Goal: Check status: Check status

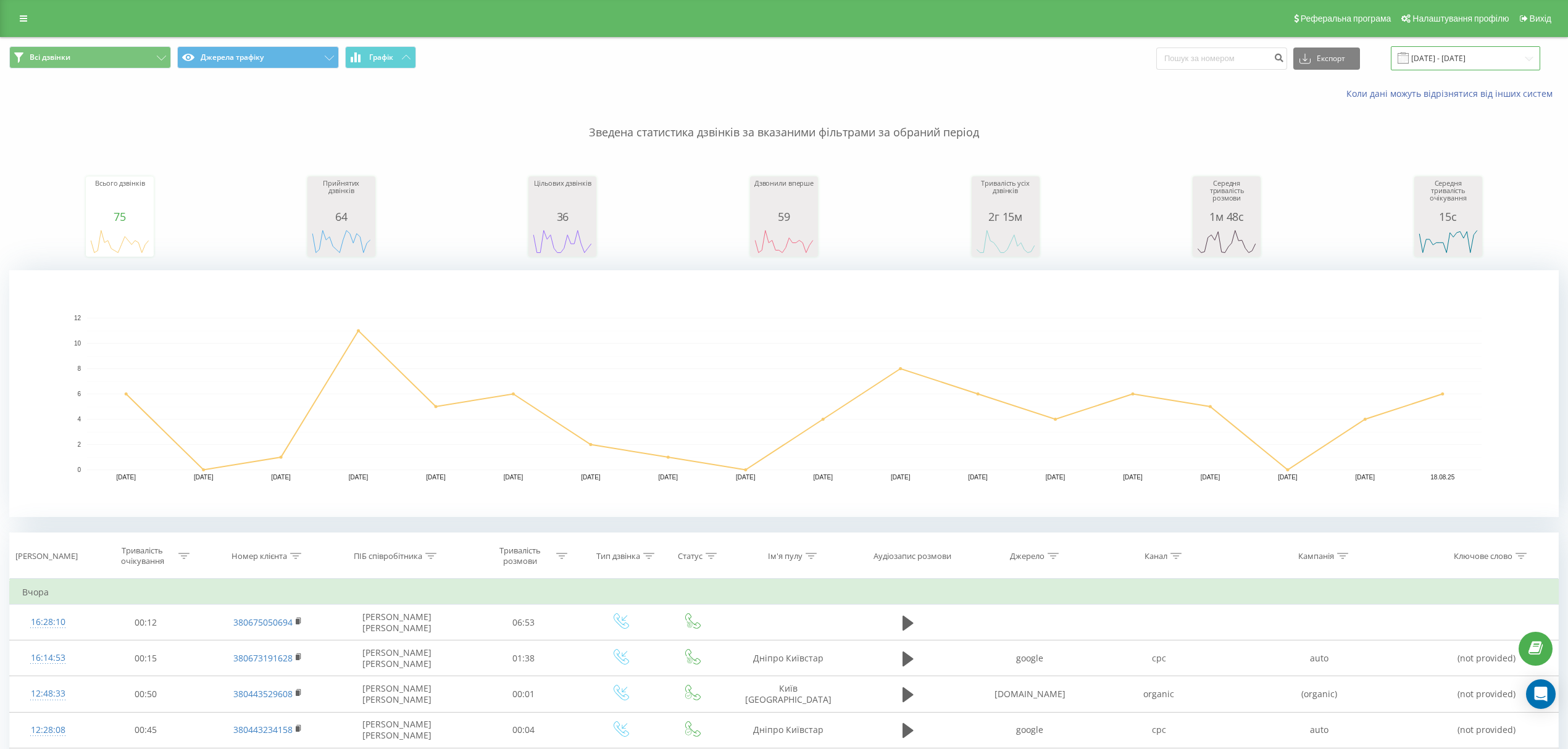
click at [1448, 60] on input "01.08.2025 - 18.08.2025" at bounding box center [1465, 58] width 149 height 24
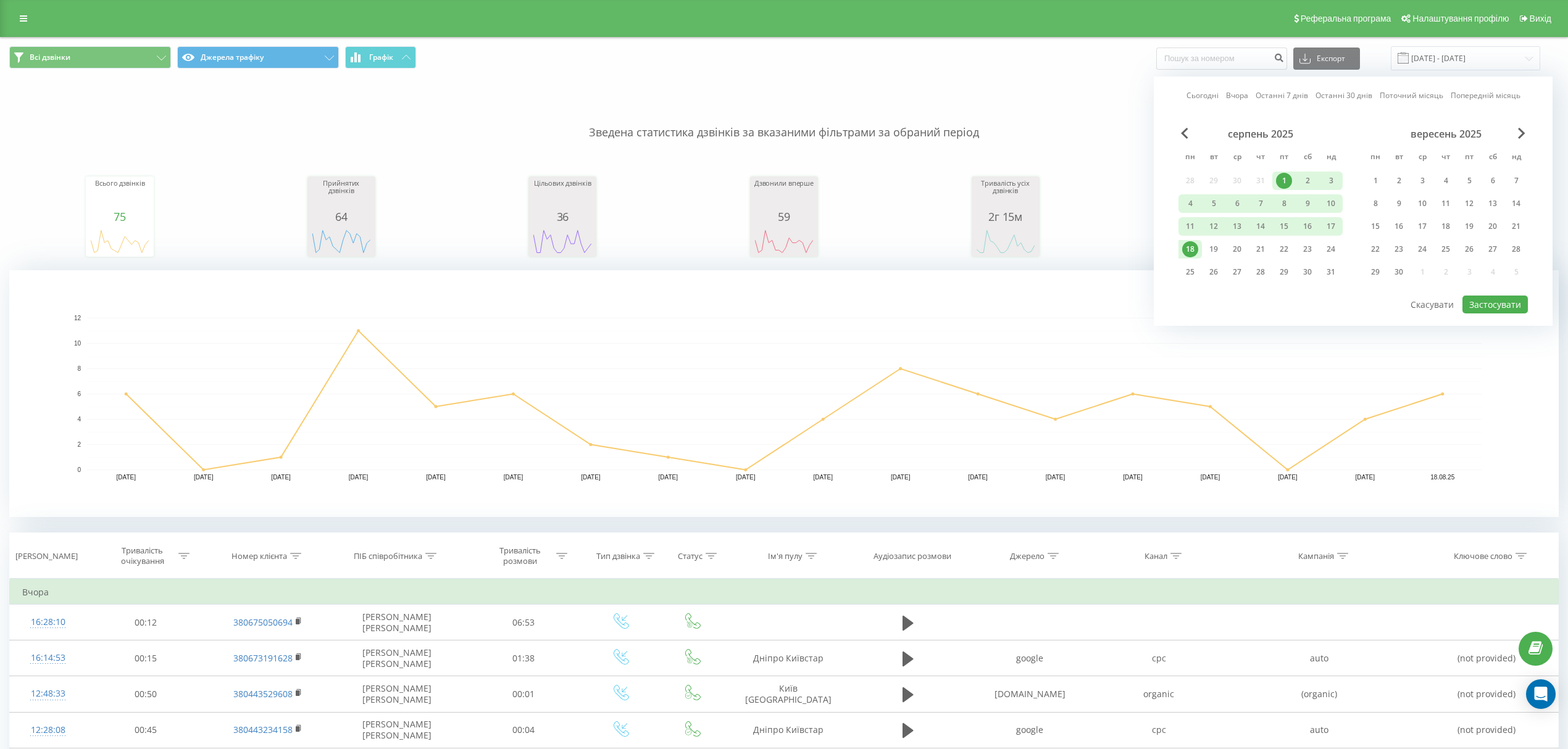
click at [1287, 173] on div "1" at bounding box center [1284, 180] width 16 height 16
click at [1216, 245] on div "19" at bounding box center [1213, 249] width 16 height 16
drag, startPoint x: 1479, startPoint y: 306, endPoint x: 1420, endPoint y: 274, distance: 67.1
click at [1479, 304] on button "Застосувати" at bounding box center [1495, 304] width 66 height 18
type input "01.08.2025 - 19.08.2025"
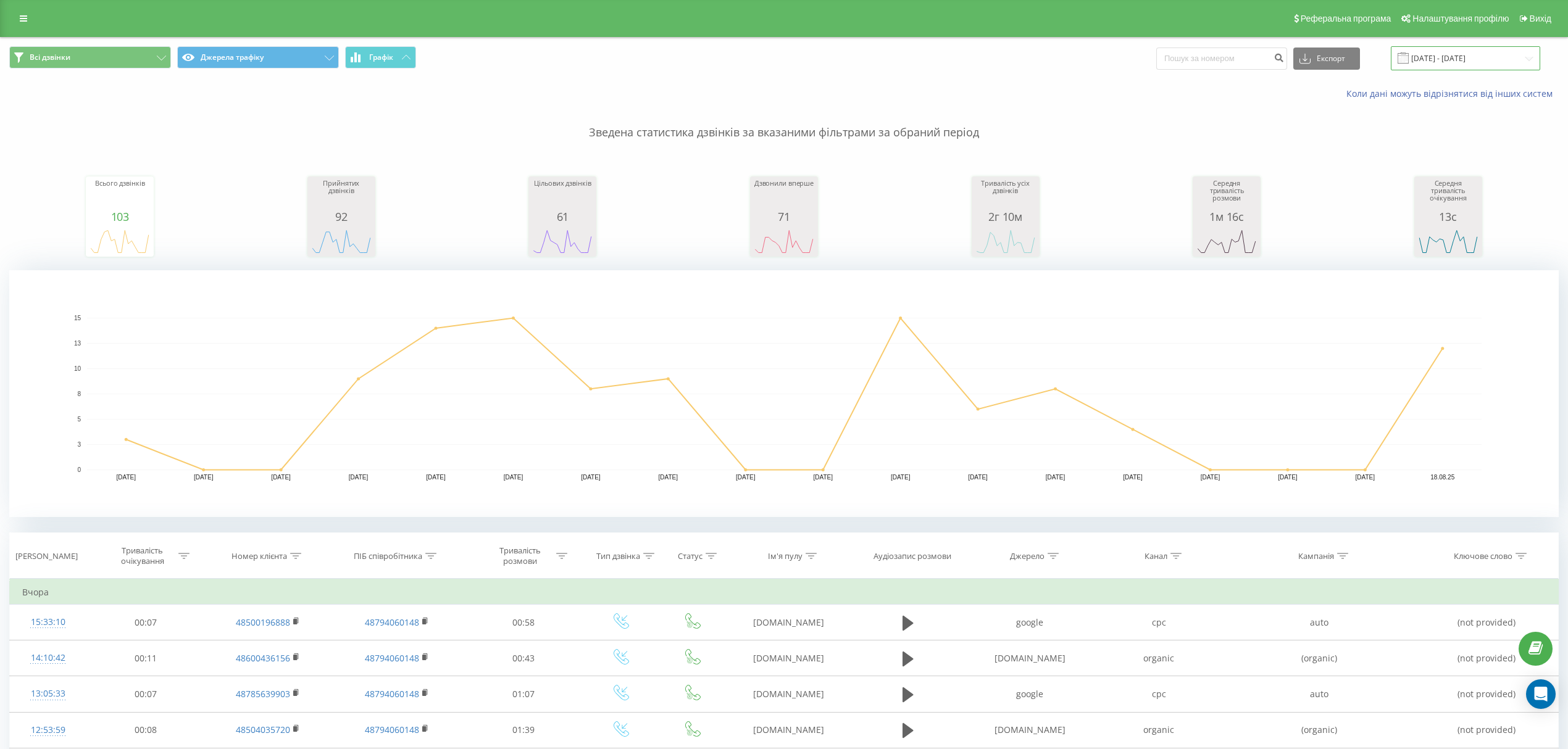
click at [1432, 63] on input "01.08.2025 - 18.08.2025" at bounding box center [1465, 58] width 149 height 24
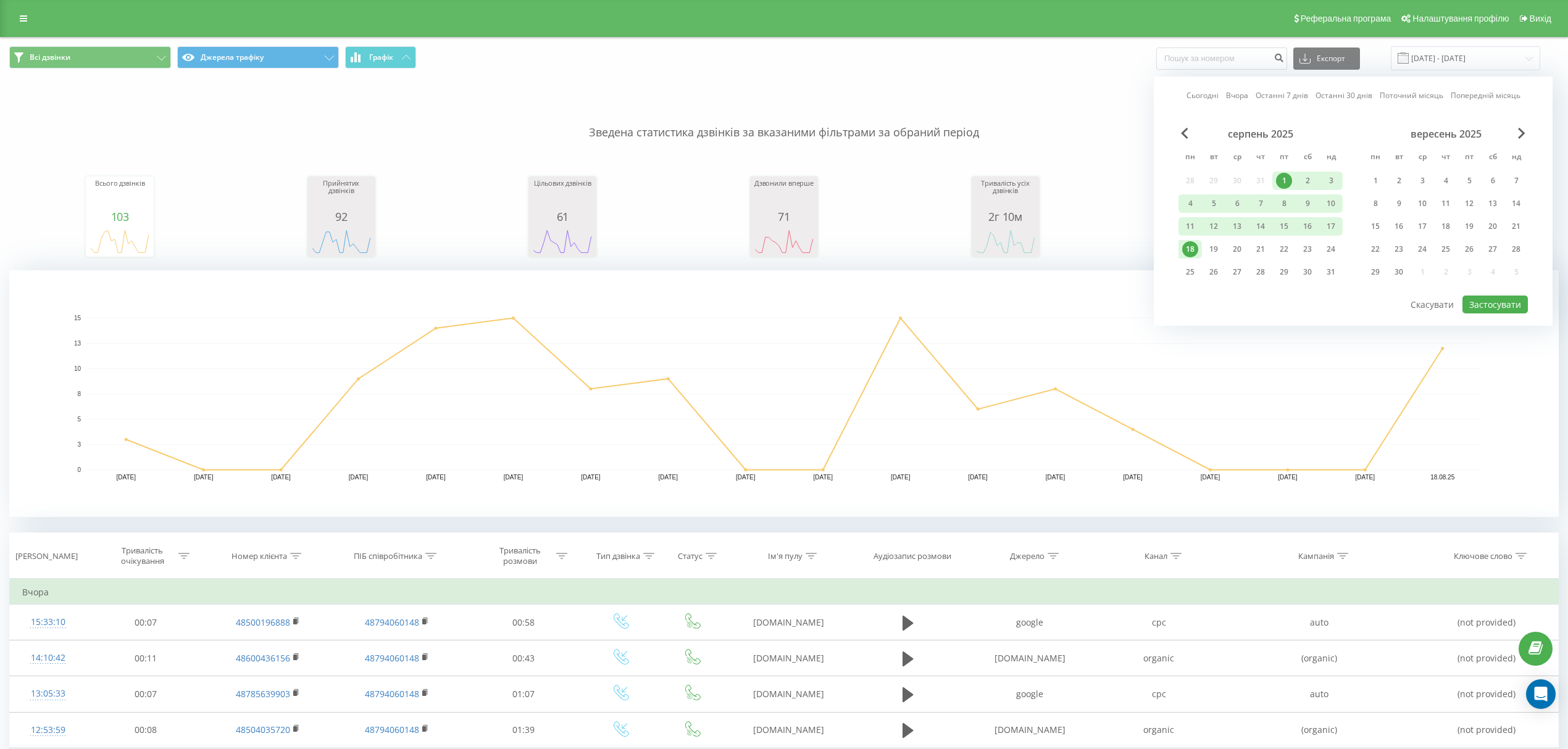
click at [1280, 181] on div "1" at bounding box center [1284, 180] width 16 height 16
click at [1208, 253] on div "19" at bounding box center [1213, 249] width 16 height 16
click at [1501, 306] on button "Застосувати" at bounding box center [1495, 304] width 66 height 18
type input "01.08.2025 - 19.08.2025"
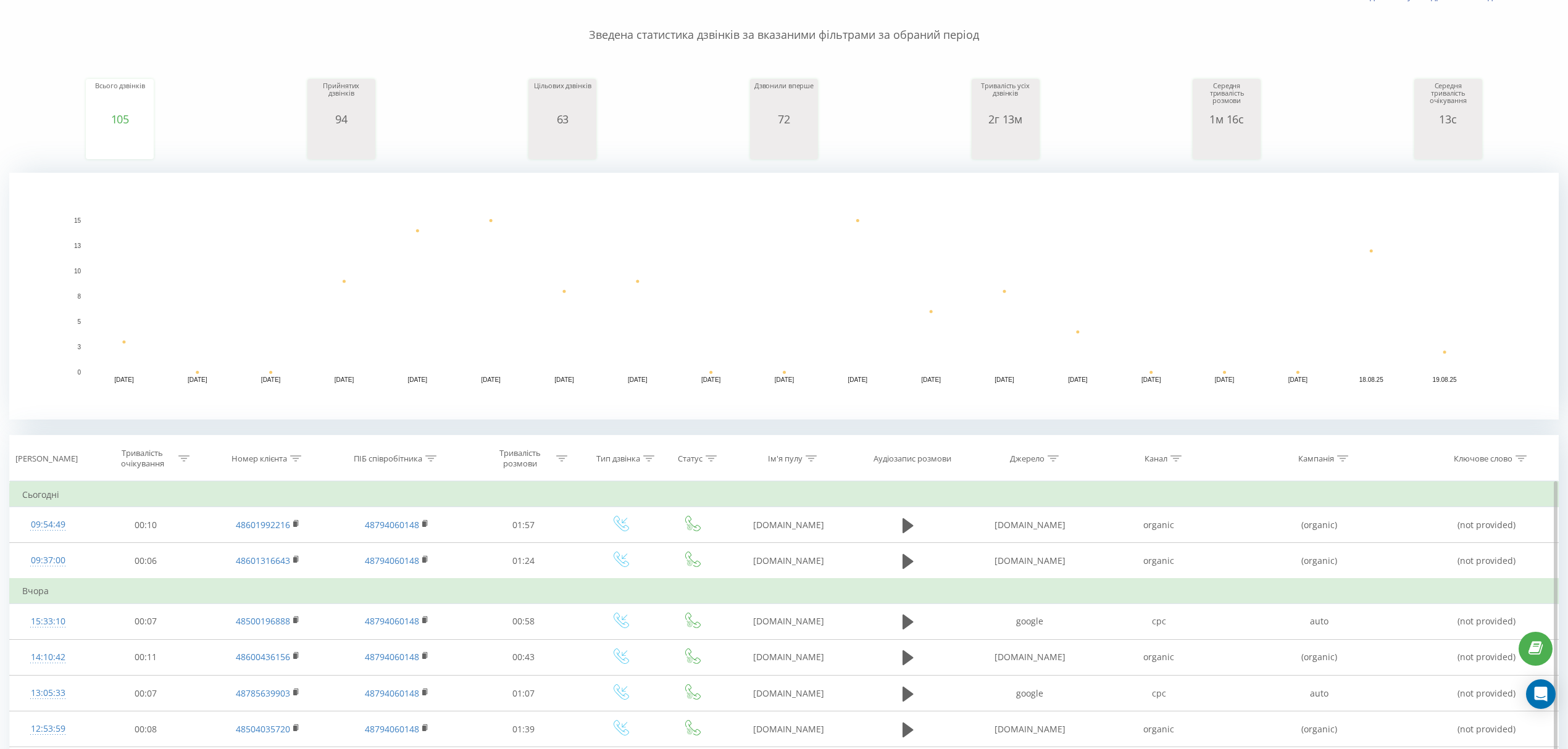
scroll to position [287, 0]
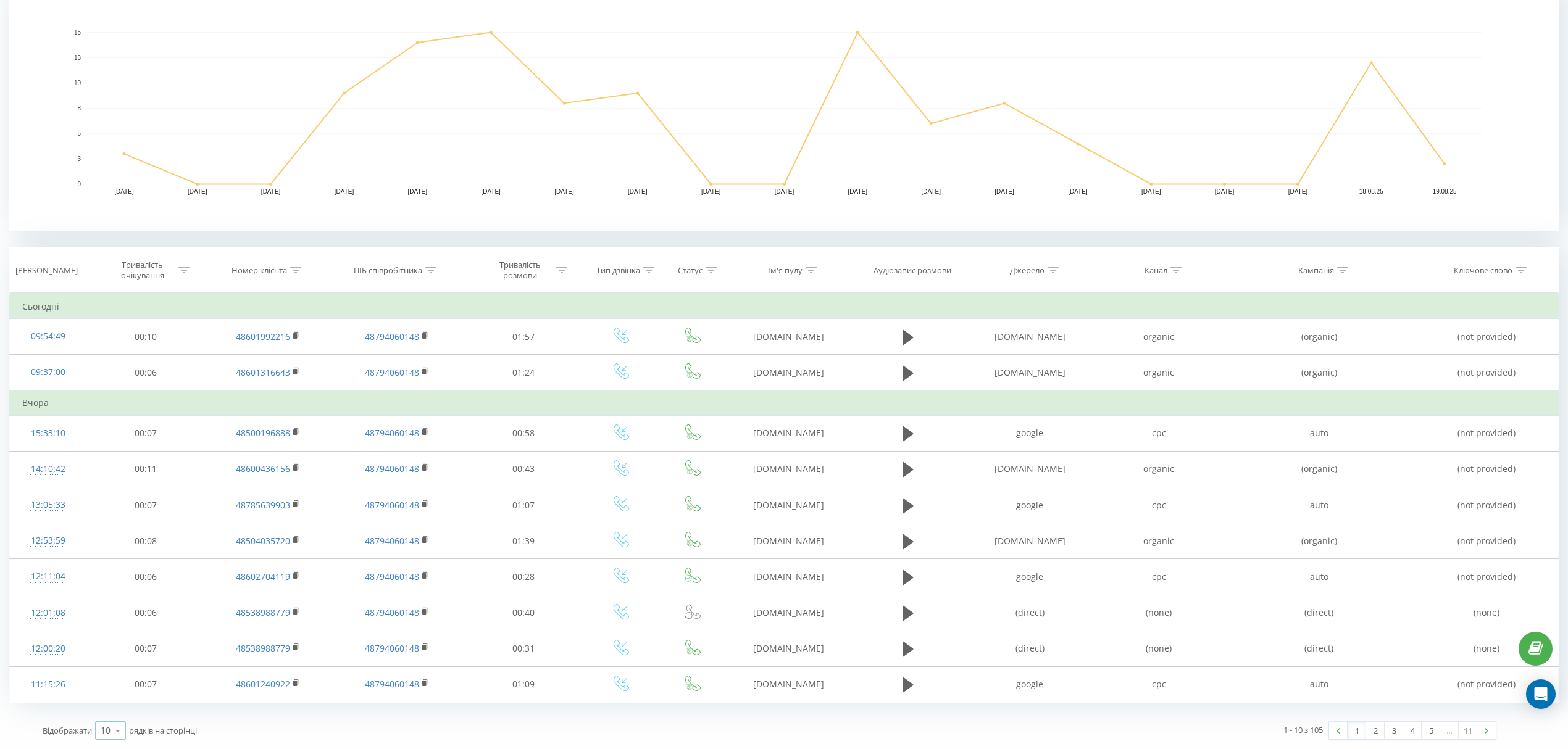
click at [121, 731] on icon at bounding box center [118, 731] width 18 height 24
click at [115, 712] on span "100" at bounding box center [108, 712] width 15 height 11
